Goal: Task Accomplishment & Management: Manage account settings

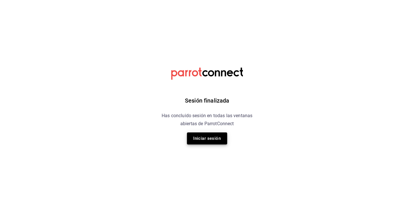
click button "Iniciar sesión" at bounding box center [207, 139] width 40 height 12
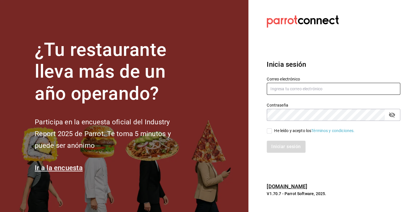
type input "[PERSON_NAME][EMAIL_ADDRESS][DOMAIN_NAME]"
click at [387, 110] on button "passwordField" at bounding box center [392, 115] width 10 height 10
click at [311, 129] on link "Términos y condiciones." at bounding box center [332, 131] width 43 height 5
